Goal: Contribute content: Add original content to the website for others to see

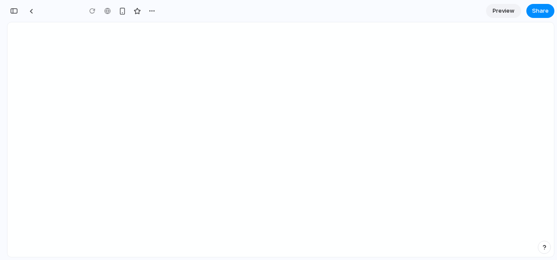
type input "**********"
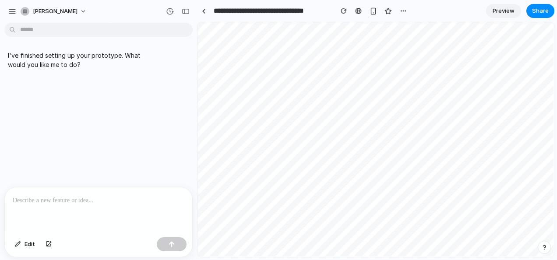
click at [500, 8] on span "Preview" at bounding box center [504, 11] width 22 height 9
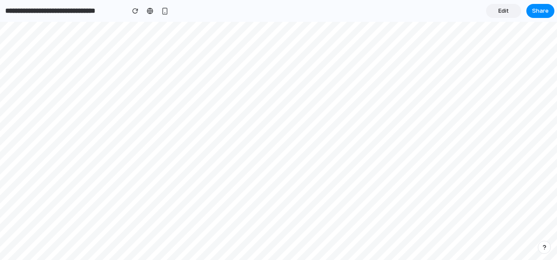
click at [501, 13] on span "Edit" at bounding box center [503, 11] width 11 height 9
click at [35, 12] on div "**********" at bounding box center [131, 11] width 213 height 16
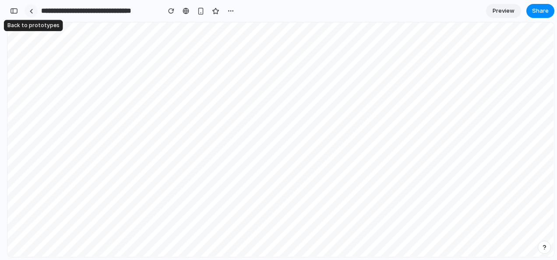
click at [35, 12] on link at bounding box center [31, 10] width 13 height 13
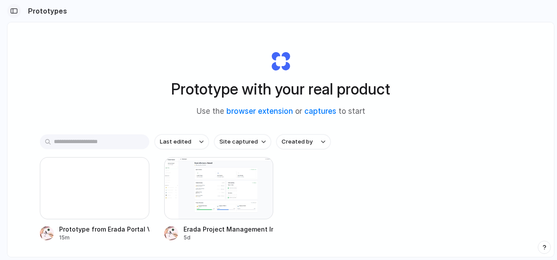
click at [15, 11] on div "button" at bounding box center [14, 11] width 8 height 6
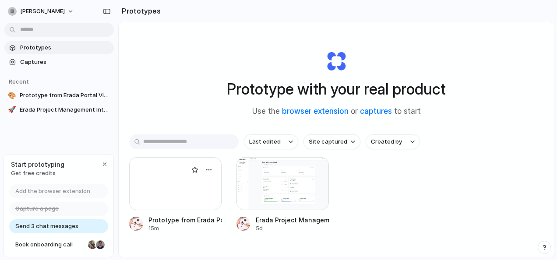
click at [189, 179] on div at bounding box center [175, 183] width 92 height 53
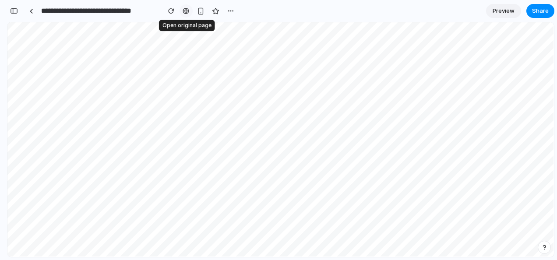
click at [188, 14] on div at bounding box center [186, 10] width 7 height 7
click at [228, 10] on div "button" at bounding box center [230, 10] width 7 height 7
click at [17, 12] on div "button" at bounding box center [14, 11] width 8 height 6
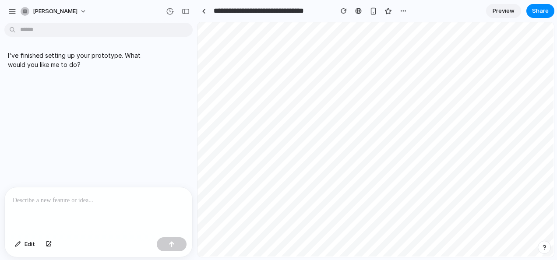
click at [98, 195] on p at bounding box center [99, 200] width 172 height 11
click at [46, 246] on div "button" at bounding box center [49, 244] width 6 height 5
click at [62, 200] on p at bounding box center [99, 200] width 172 height 11
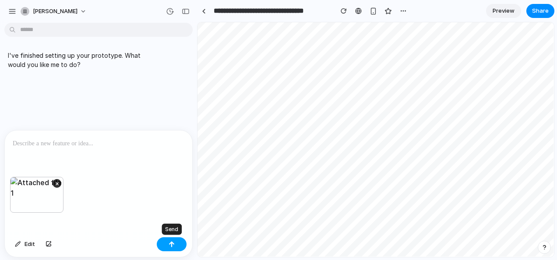
click at [171, 243] on div "button" at bounding box center [172, 244] width 6 height 6
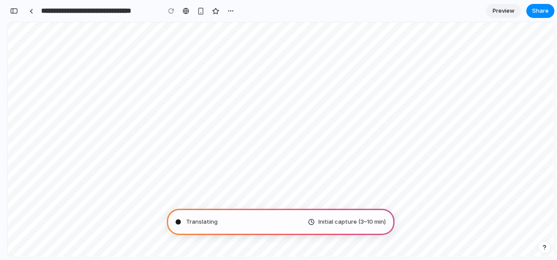
scroll to position [31, 0]
type input "**********"
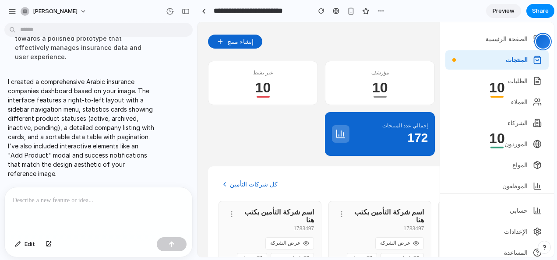
scroll to position [367, 0]
click at [205, 13] on div at bounding box center [204, 11] width 4 height 5
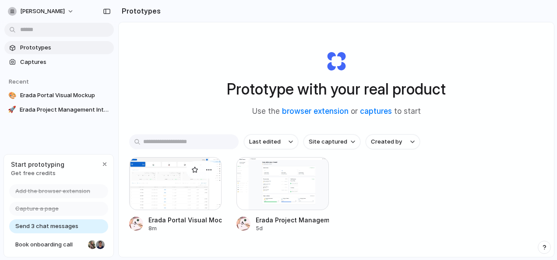
click at [166, 181] on div at bounding box center [175, 183] width 92 height 53
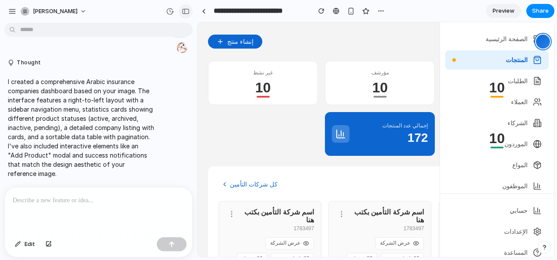
click at [186, 7] on button "button" at bounding box center [186, 11] width 14 height 14
